Goal: Information Seeking & Learning: Learn about a topic

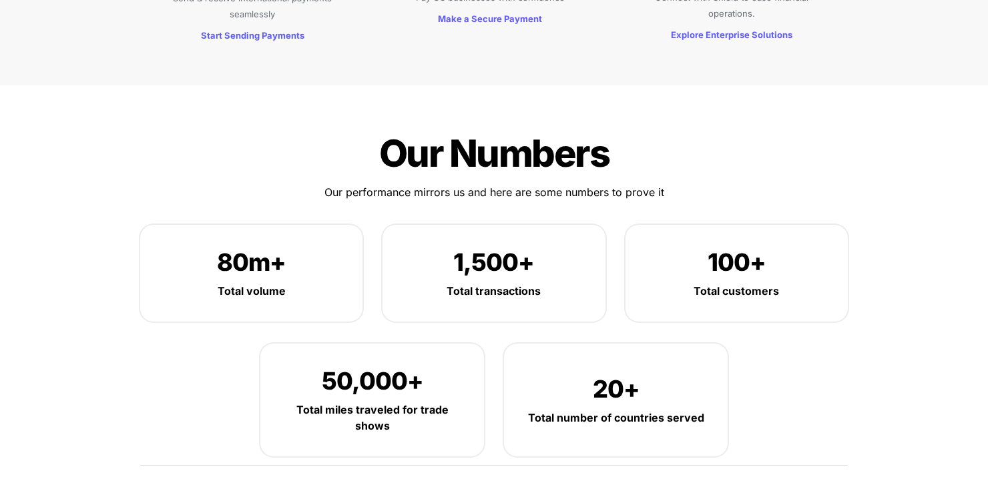
scroll to position [1622, 0]
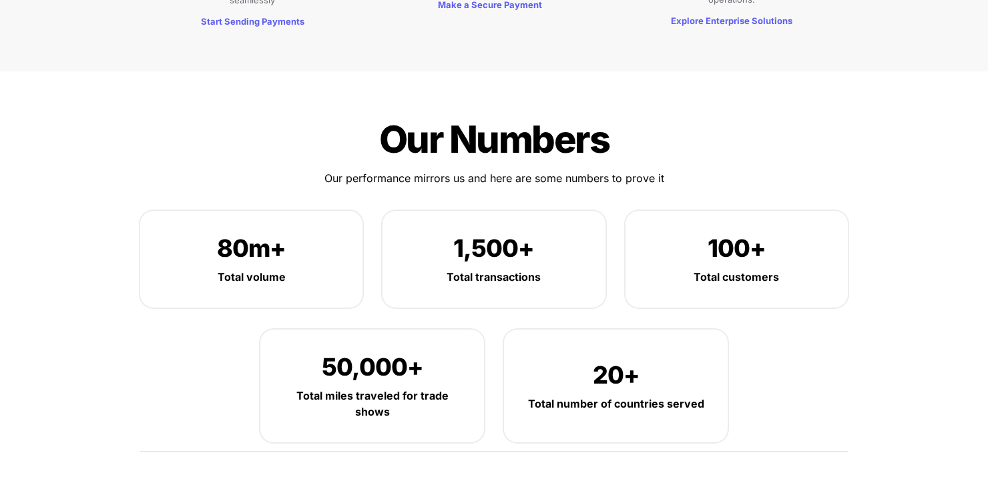
click at [752, 110] on div "Our Numbers Our Numbers Our performance mirrors us and here are some numbers to…" at bounding box center [494, 286] width 734 height 376
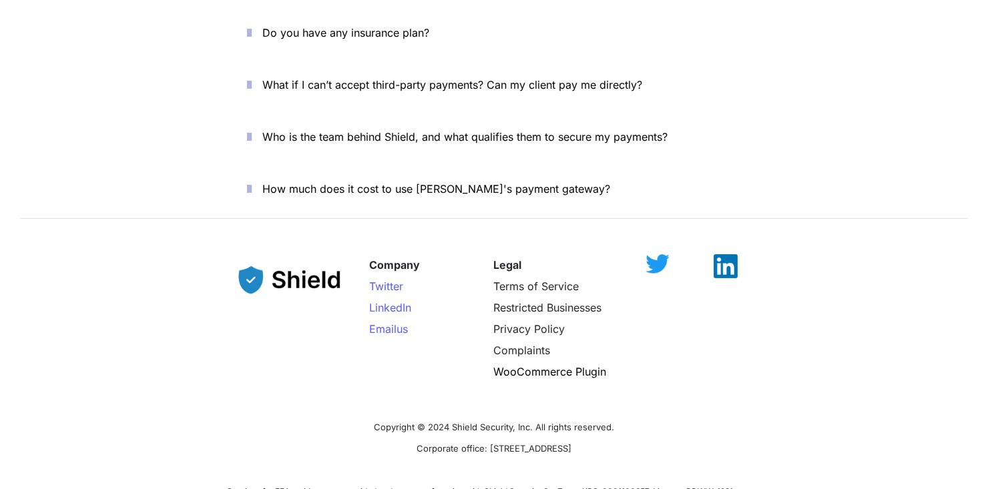
scroll to position [4868, 0]
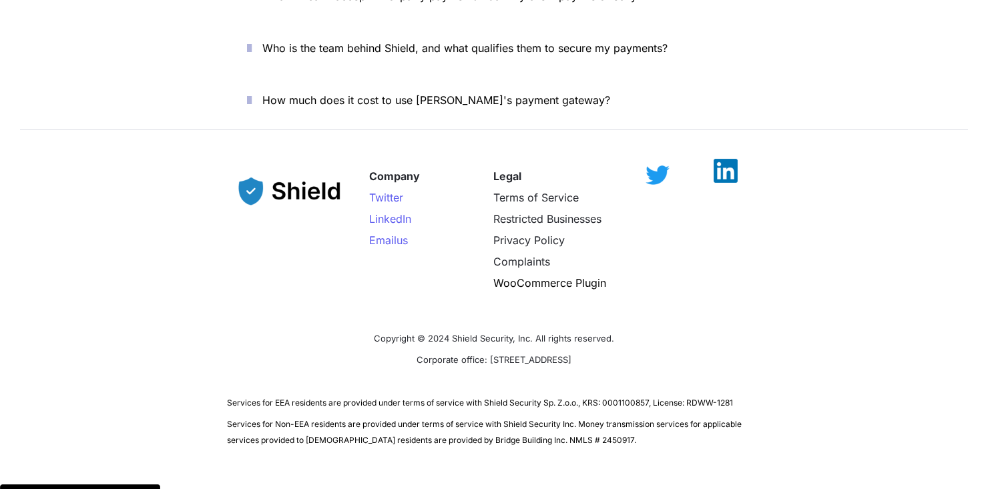
click at [723, 159] on img at bounding box center [725, 171] width 24 height 24
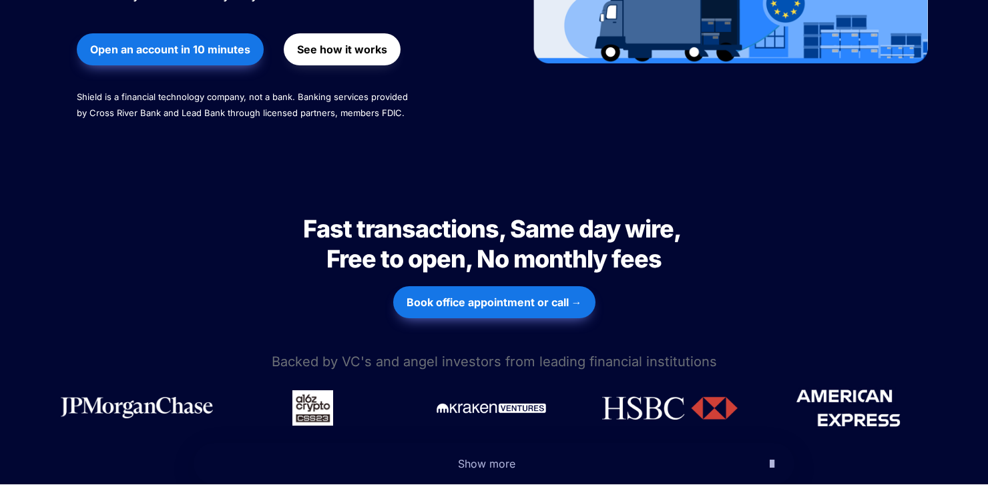
scroll to position [0, 0]
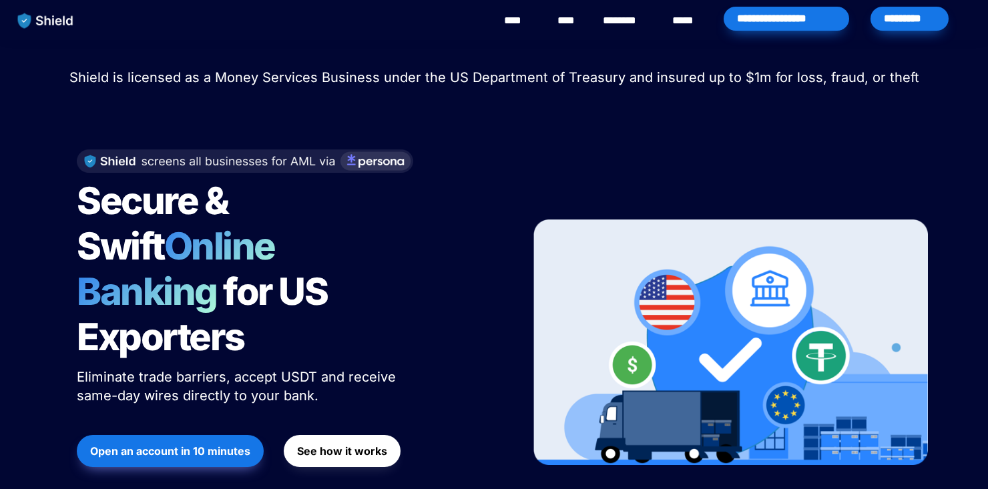
click at [627, 21] on link "********" at bounding box center [626, 21] width 47 height 16
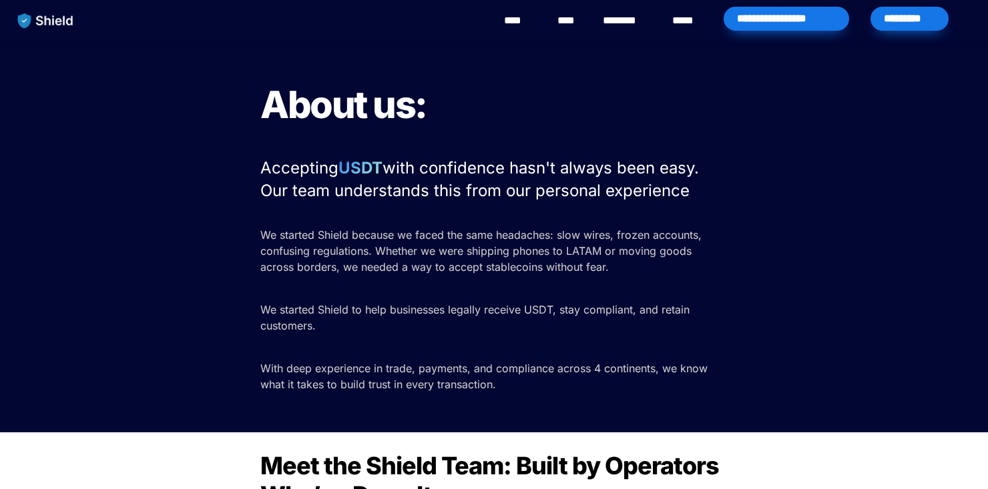
click at [788, 17] on div "**********" at bounding box center [785, 19] width 125 height 24
click at [773, 191] on div "About us: Accepting USDT with confidence hasn't always been easy. Our team unde…" at bounding box center [494, 236] width 988 height 392
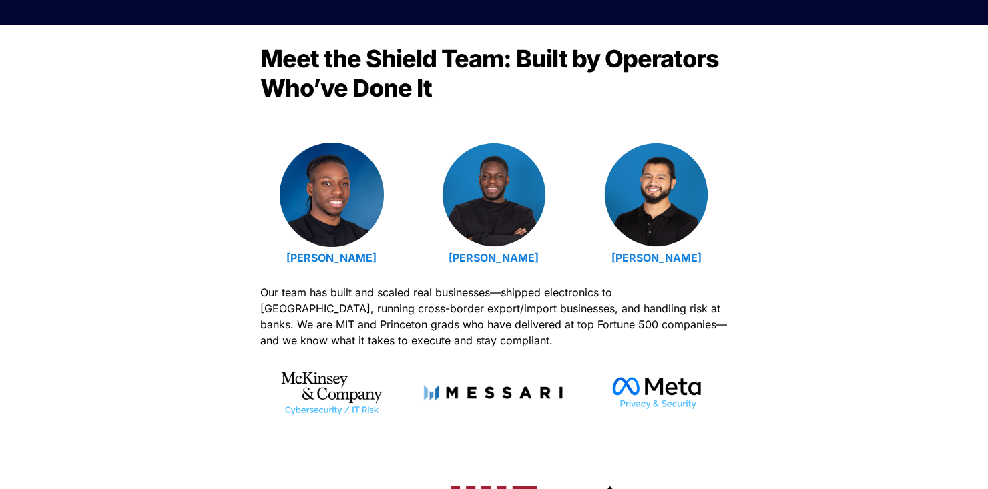
click at [827, 230] on div "Meet the Shield Team: Built by Operators Who’ve Done It Emmanuel Udotong Isaiah…" at bounding box center [494, 313] width 988 height 576
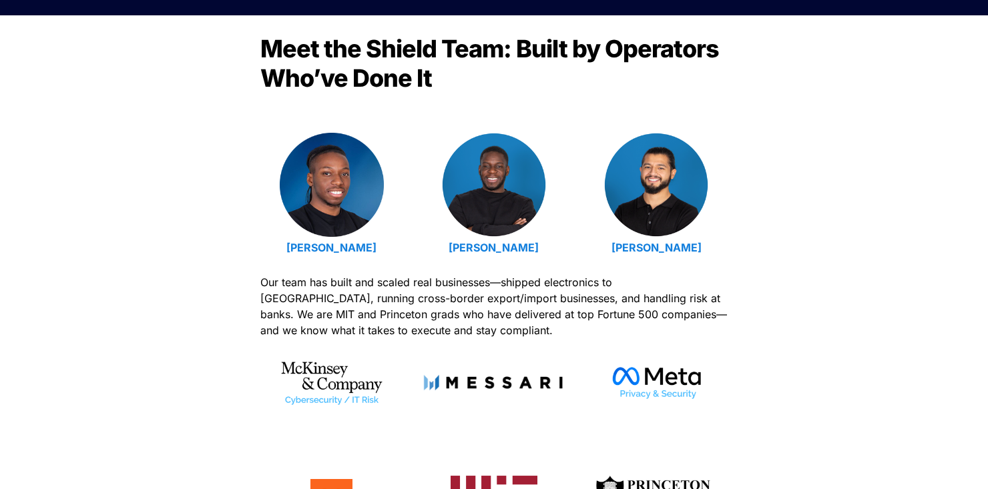
scroll to position [414, 0]
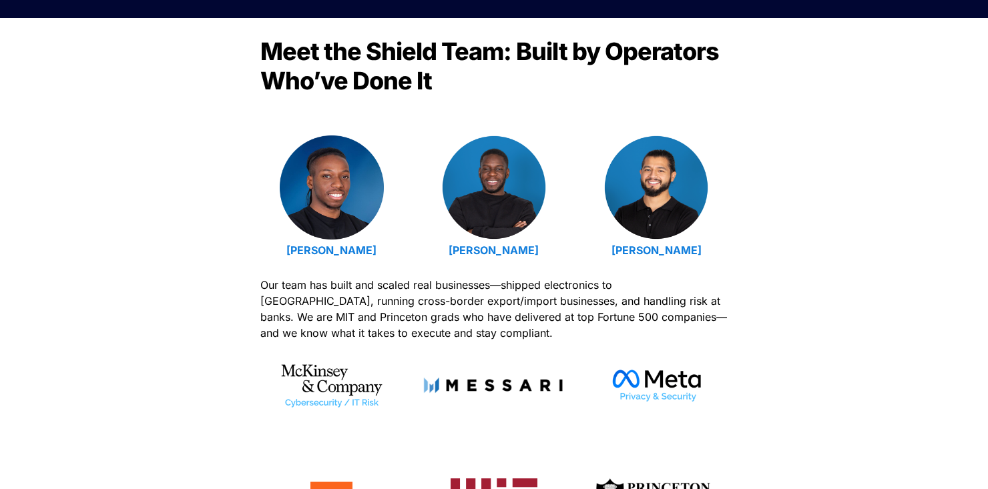
click at [796, 202] on div "Meet the Shield Team: Built by Operators Who’ve Done It Emmanuel Udotong Isaiah…" at bounding box center [494, 306] width 988 height 576
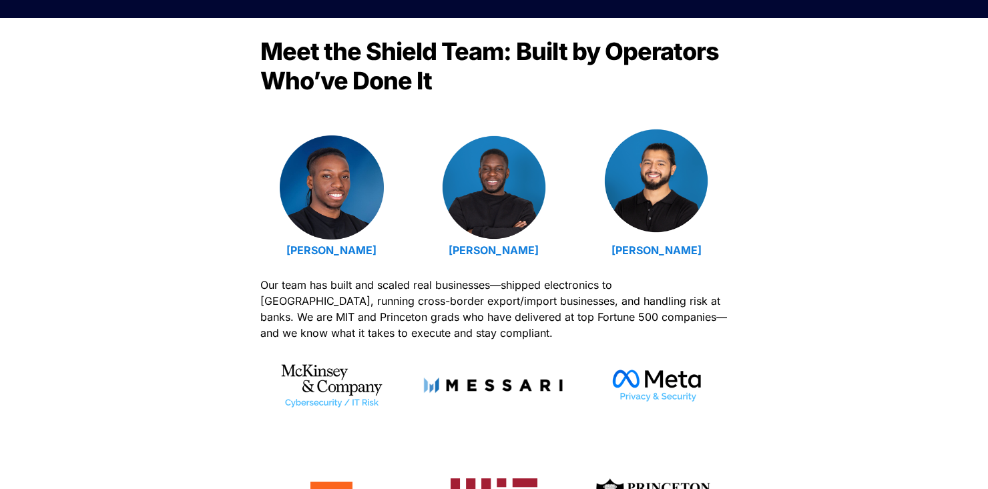
click at [667, 187] on img at bounding box center [656, 181] width 104 height 104
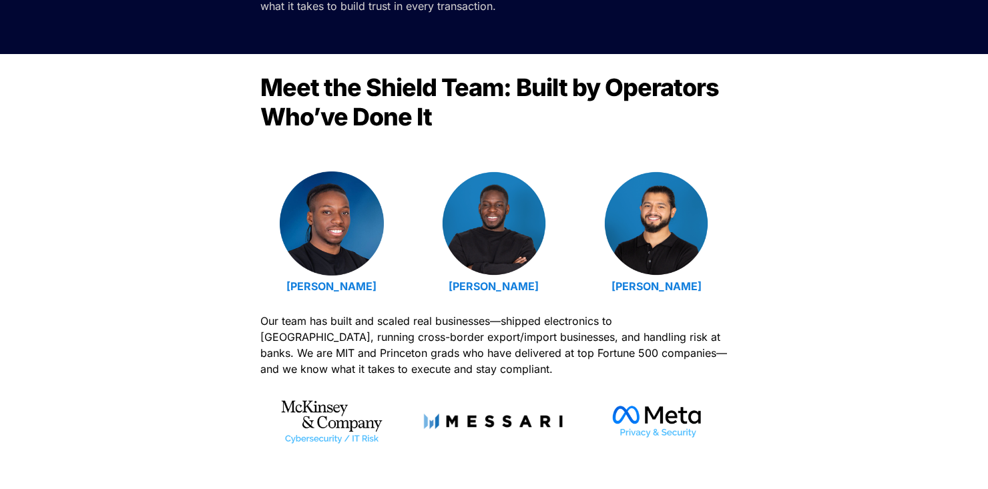
scroll to position [379, 0]
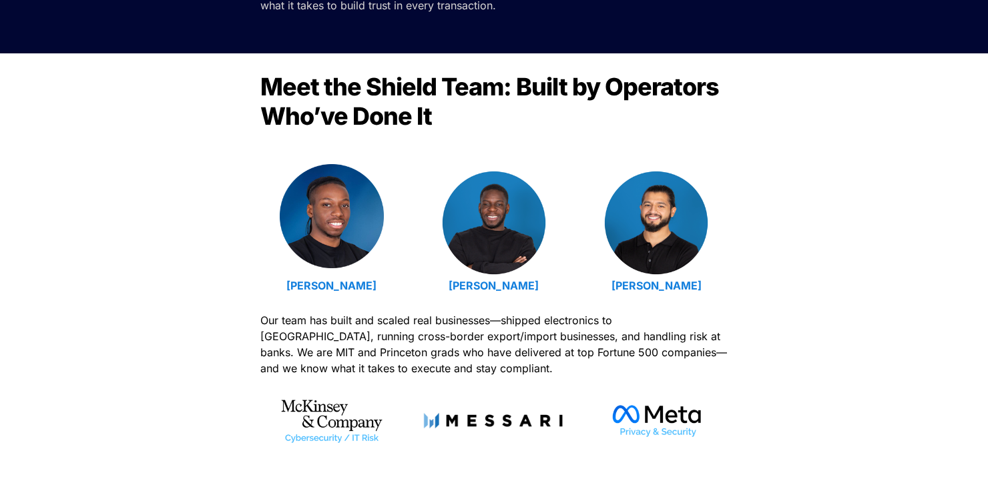
click at [323, 234] on img at bounding box center [332, 216] width 104 height 104
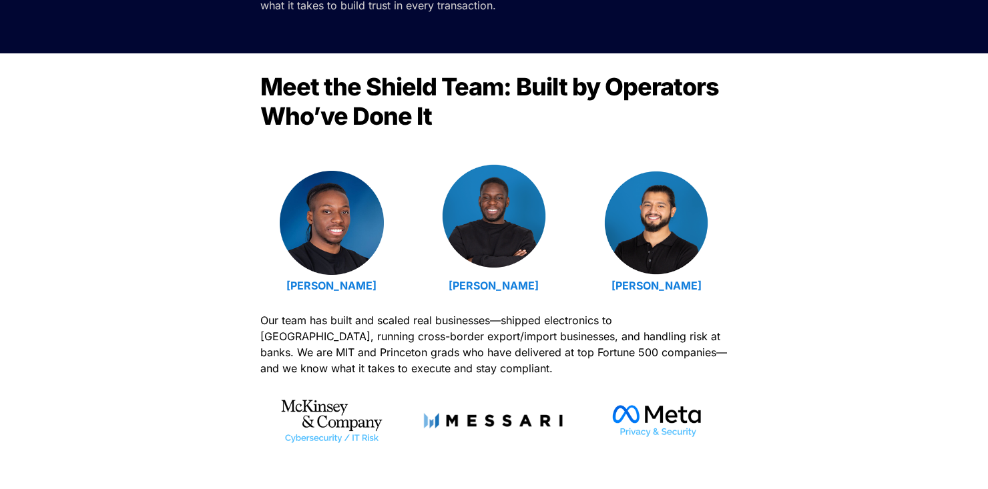
click at [497, 227] on img at bounding box center [494, 216] width 104 height 104
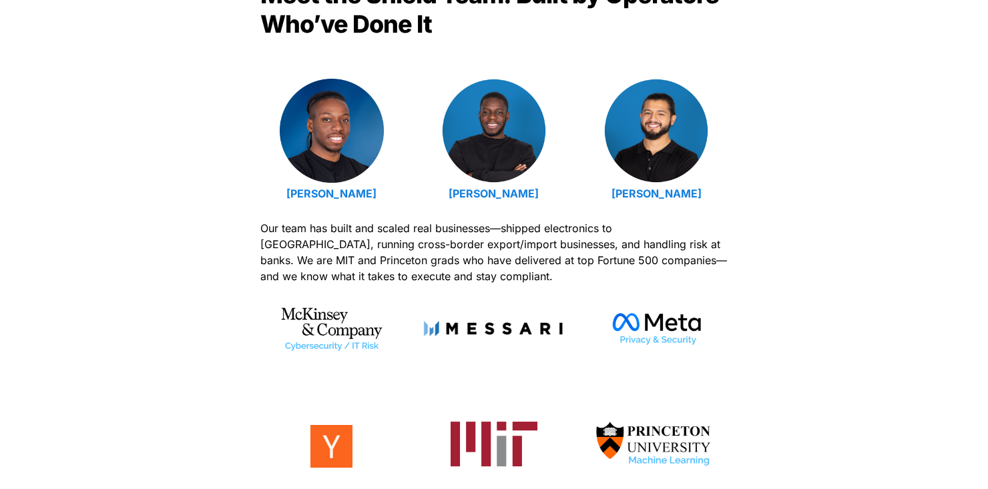
scroll to position [471, 0]
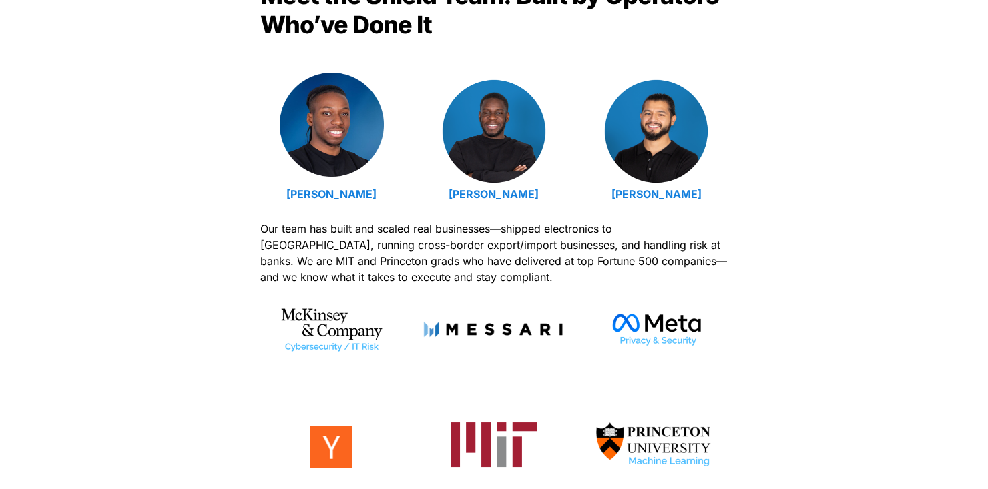
click at [338, 154] on img at bounding box center [332, 125] width 104 height 104
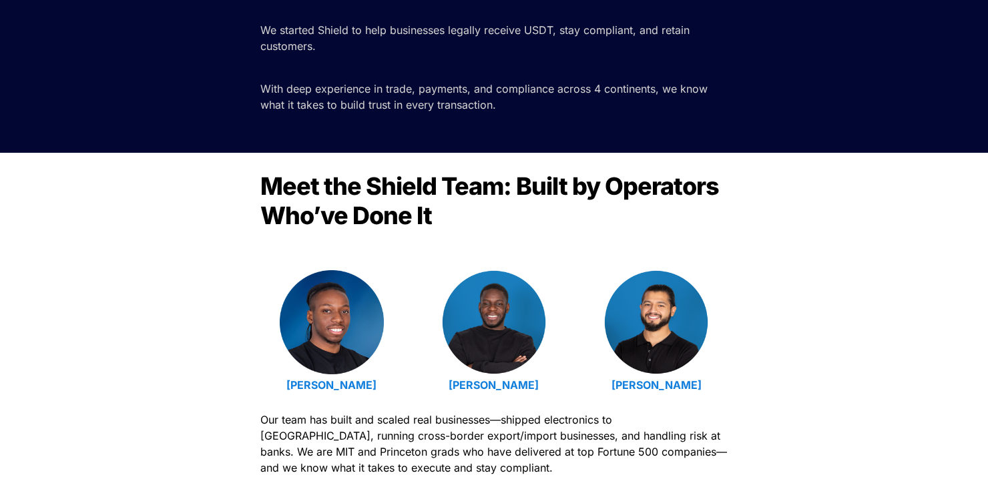
scroll to position [0, 0]
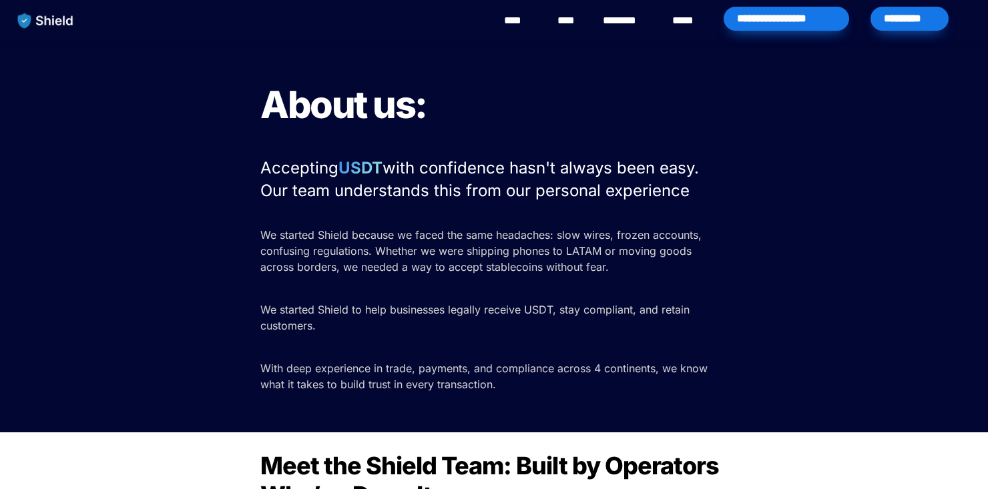
click at [767, 186] on div "About us: Accepting USDT with confidence hasn't always been easy. Our team unde…" at bounding box center [494, 236] width 988 height 392
click at [545, 19] on div "**********" at bounding box center [541, 20] width 881 height 41
click at [517, 16] on link "****" at bounding box center [519, 21] width 30 height 16
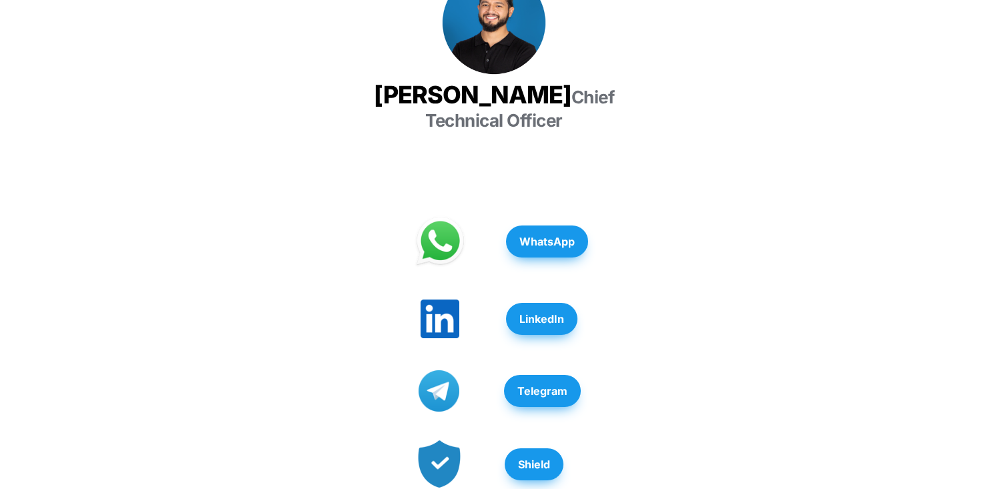
scroll to position [293, 0]
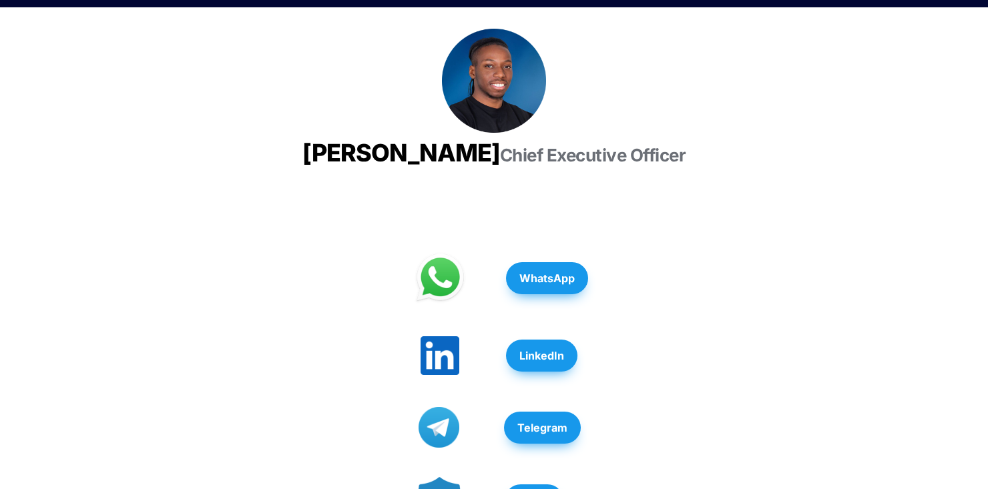
scroll to position [199, 0]
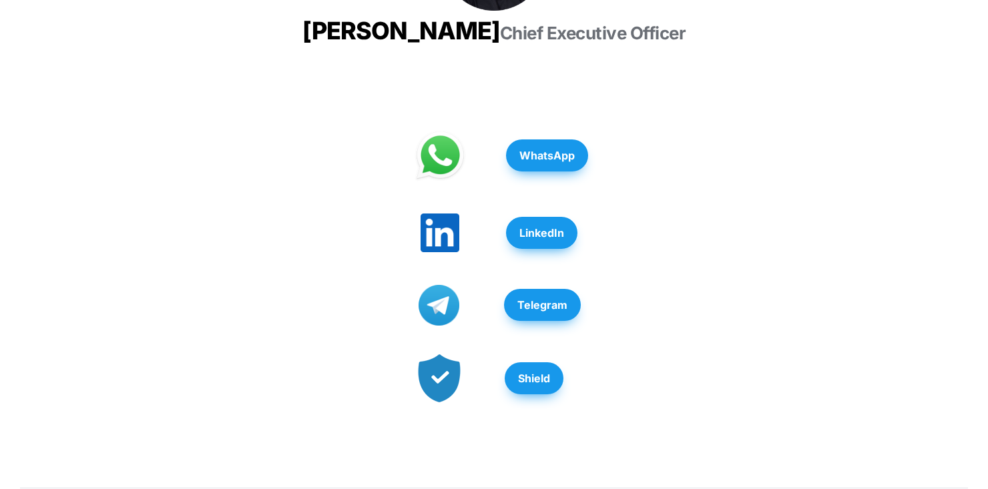
scroll to position [306, 0]
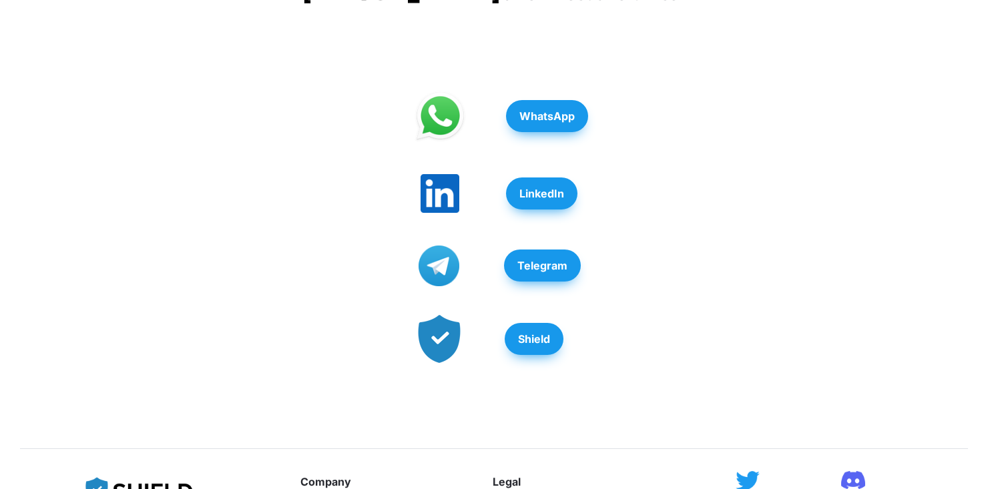
click at [563, 272] on strong "Telegram" at bounding box center [542, 265] width 50 height 13
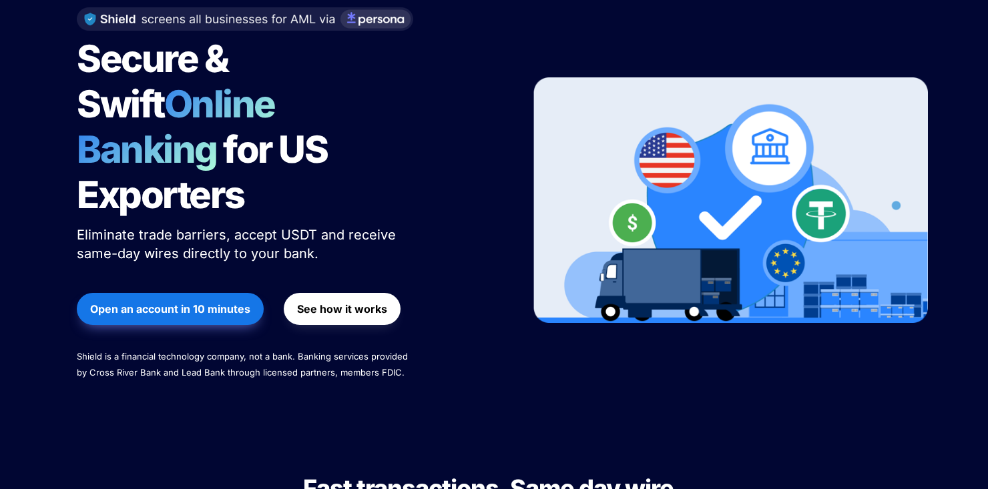
scroll to position [145, 0]
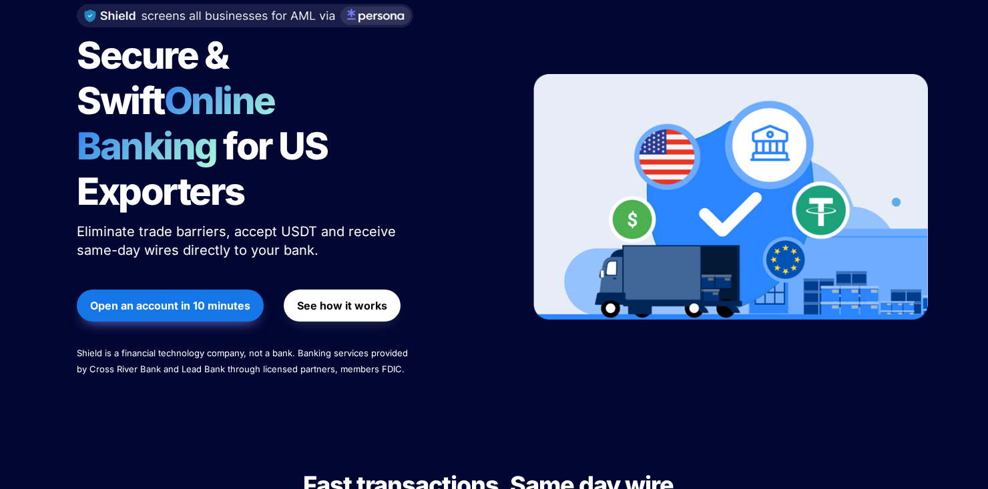
click at [448, 322] on div "Secure & Swift Online Banking for US Exporters Eliminate trade barriers, accept…" at bounding box center [286, 197] width 453 height 413
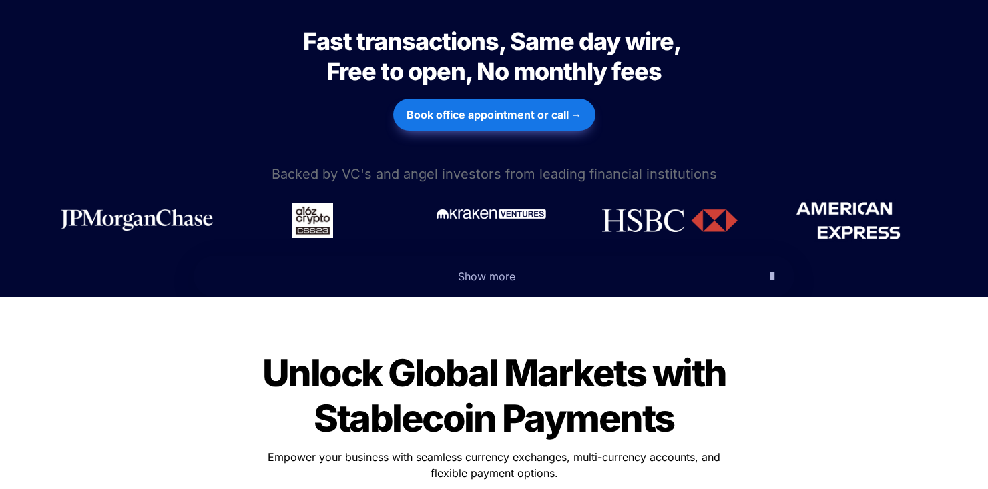
scroll to position [585, 0]
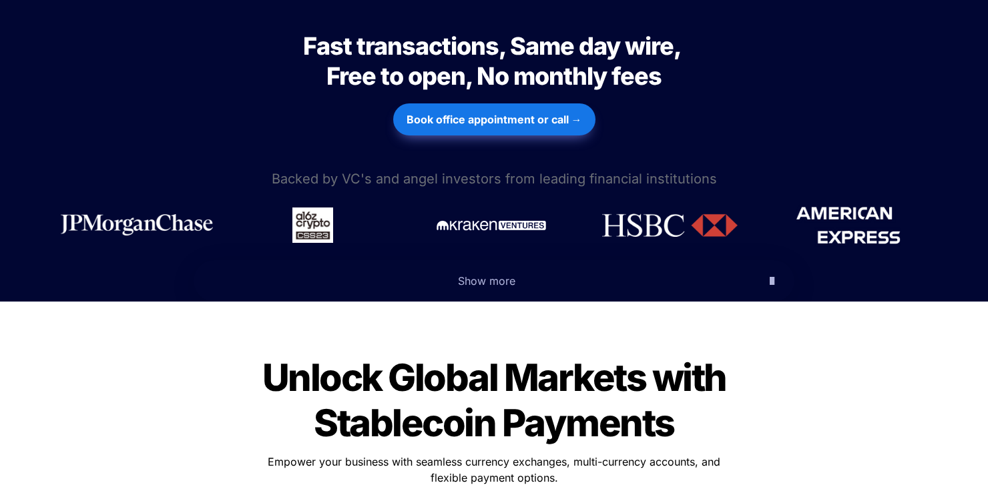
click at [502, 274] on span "Show more" at bounding box center [486, 280] width 57 height 13
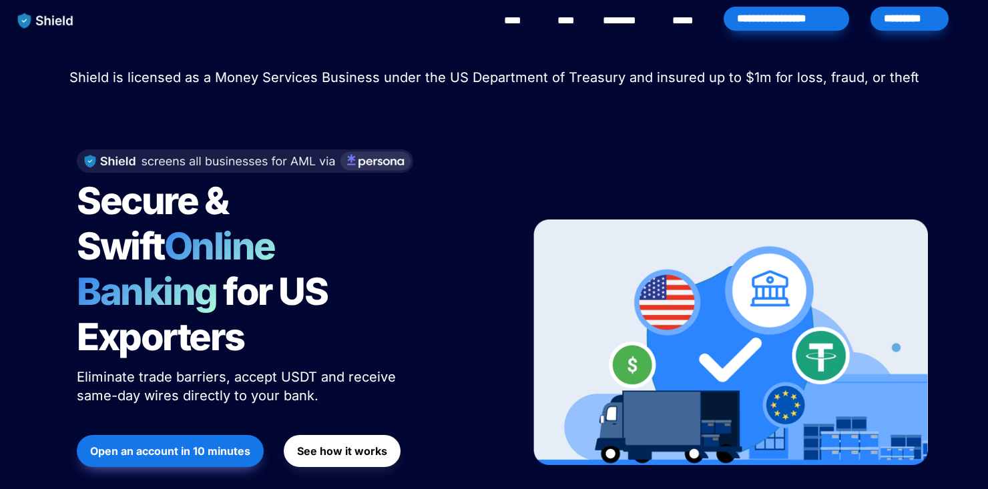
scroll to position [1, 0]
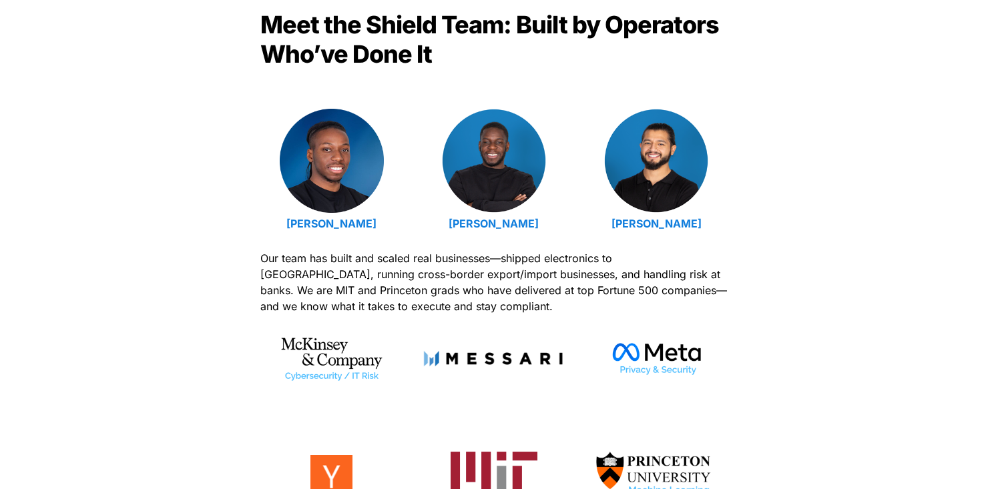
scroll to position [444, 0]
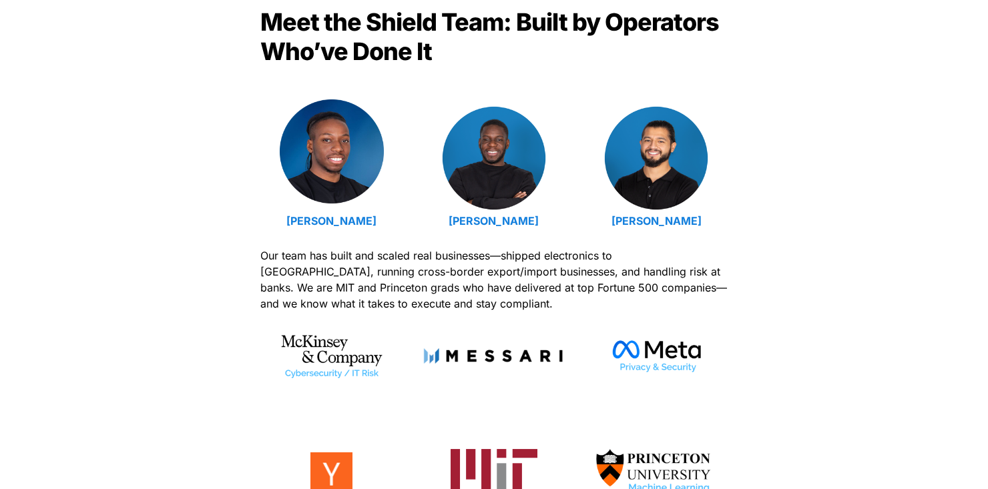
click at [324, 165] on img at bounding box center [332, 151] width 104 height 104
